Goal: Check status

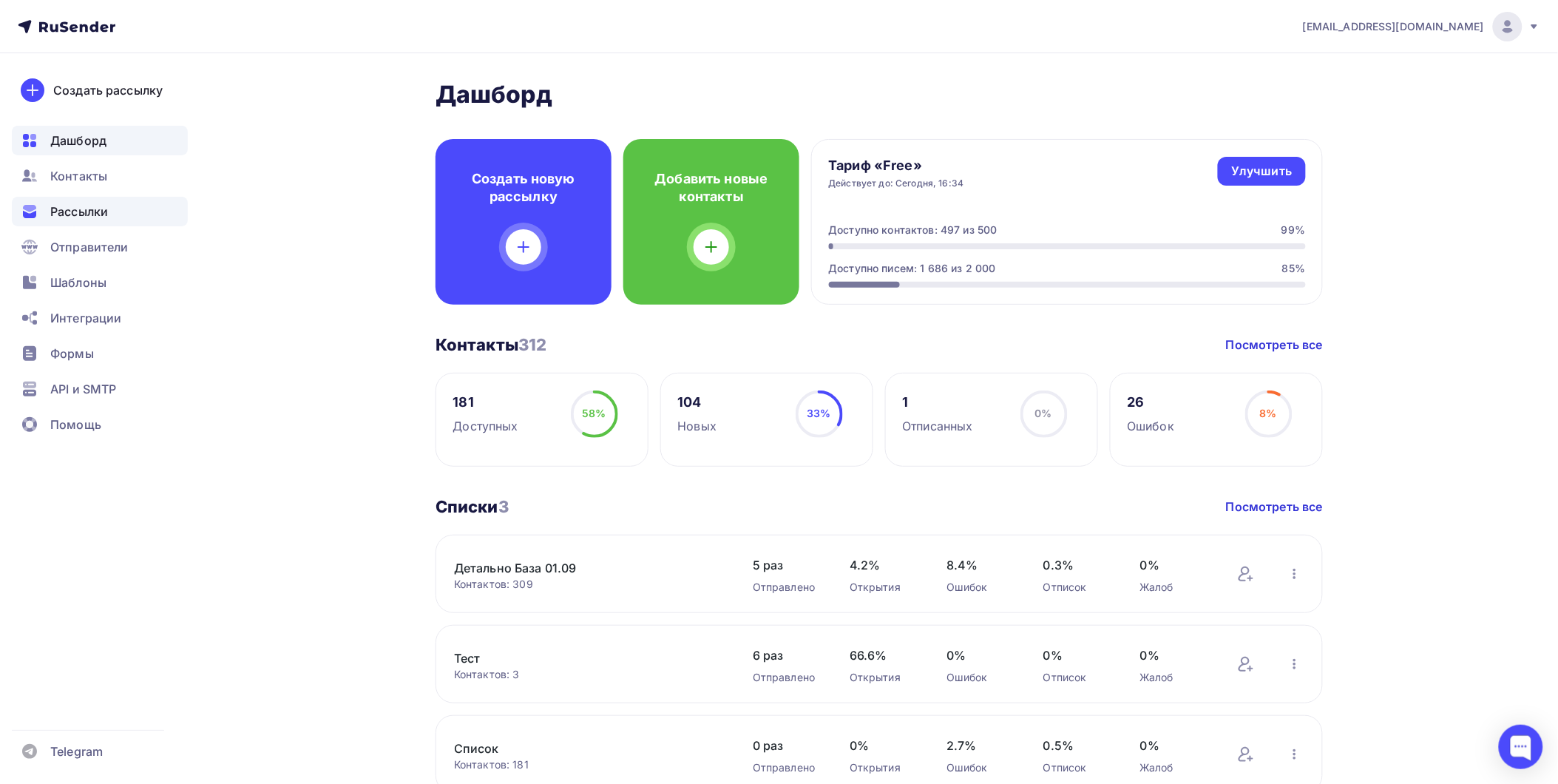
click at [93, 202] on span "Рассылки" at bounding box center [79, 211] width 58 height 18
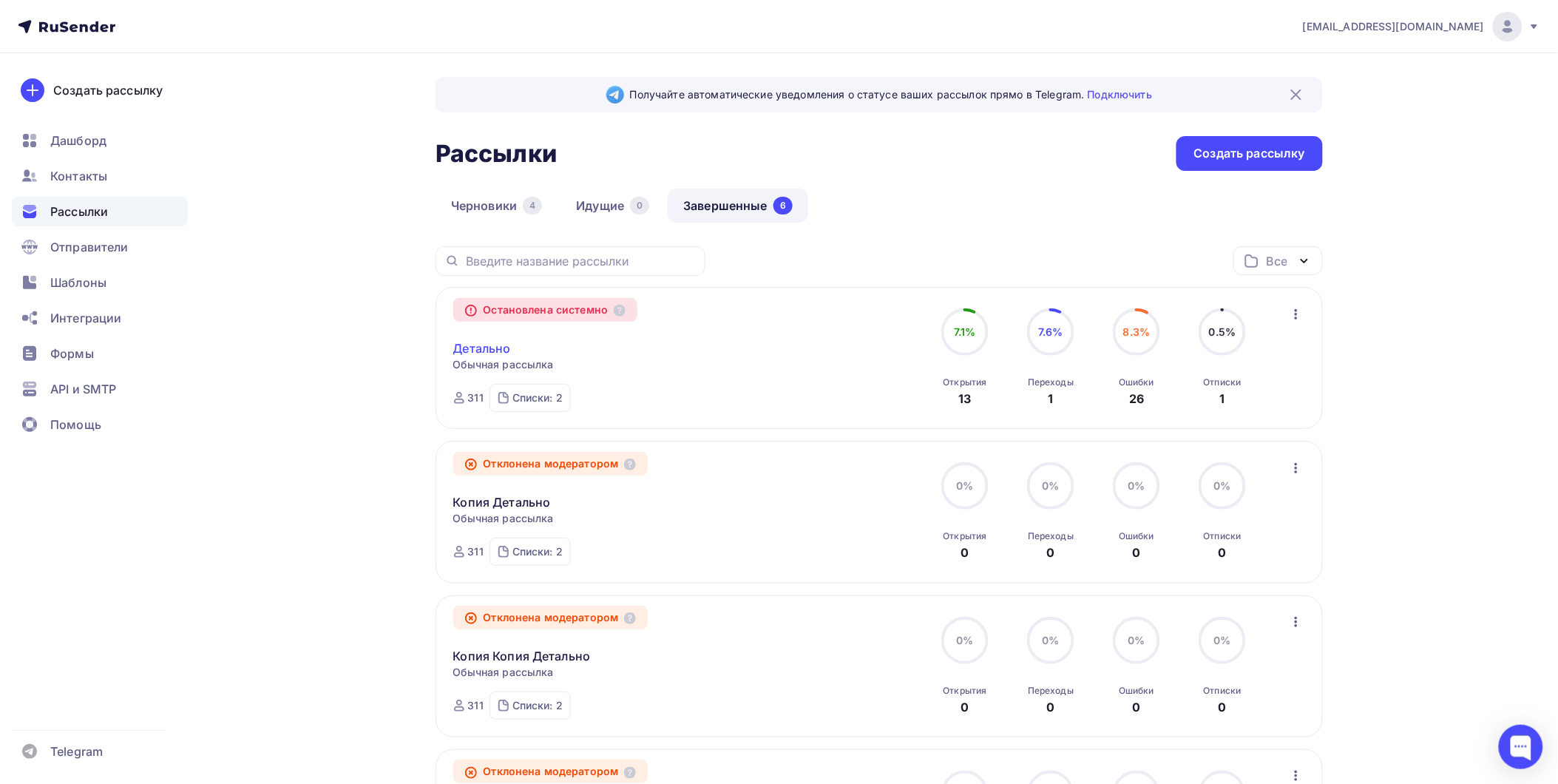
click at [496, 349] on link "Детально" at bounding box center [482, 348] width 58 height 18
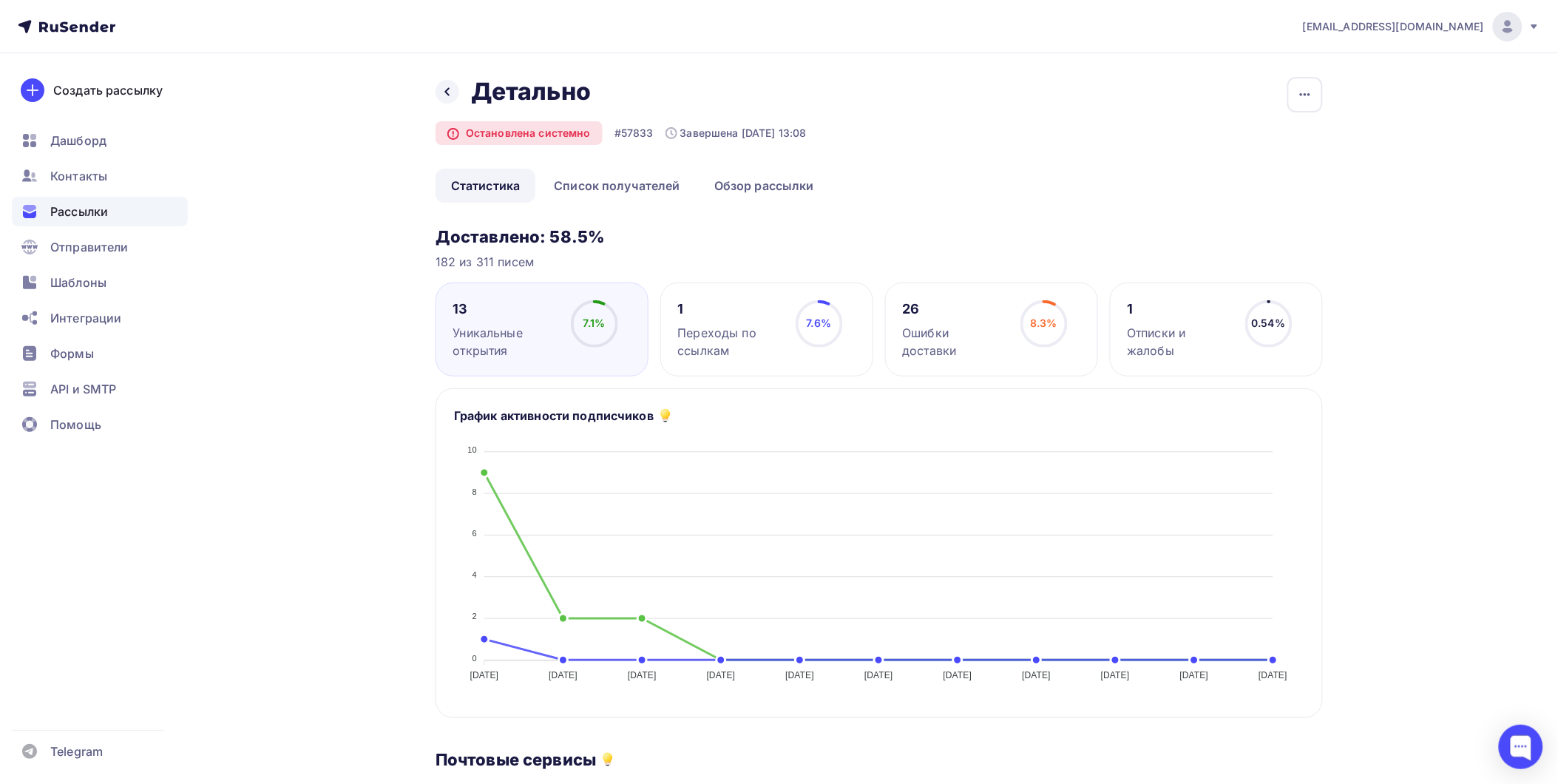
click at [1269, 323] on span "0.54%" at bounding box center [1269, 322] width 34 height 12
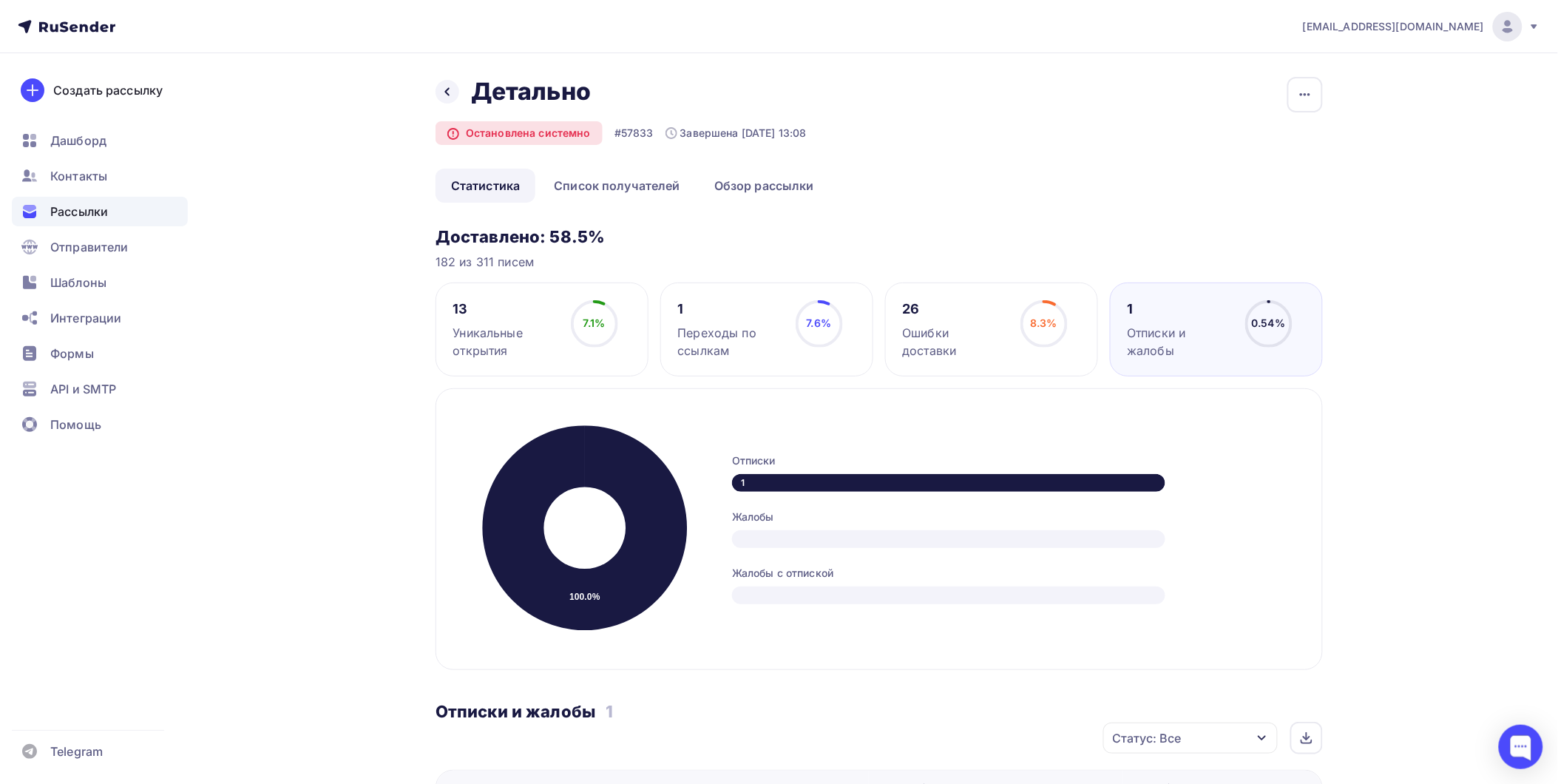
click at [824, 361] on div "1 Переходы по ссылкам 7.6% 7.6%" at bounding box center [766, 329] width 213 height 94
